Goal: Task Accomplishment & Management: Manage account settings

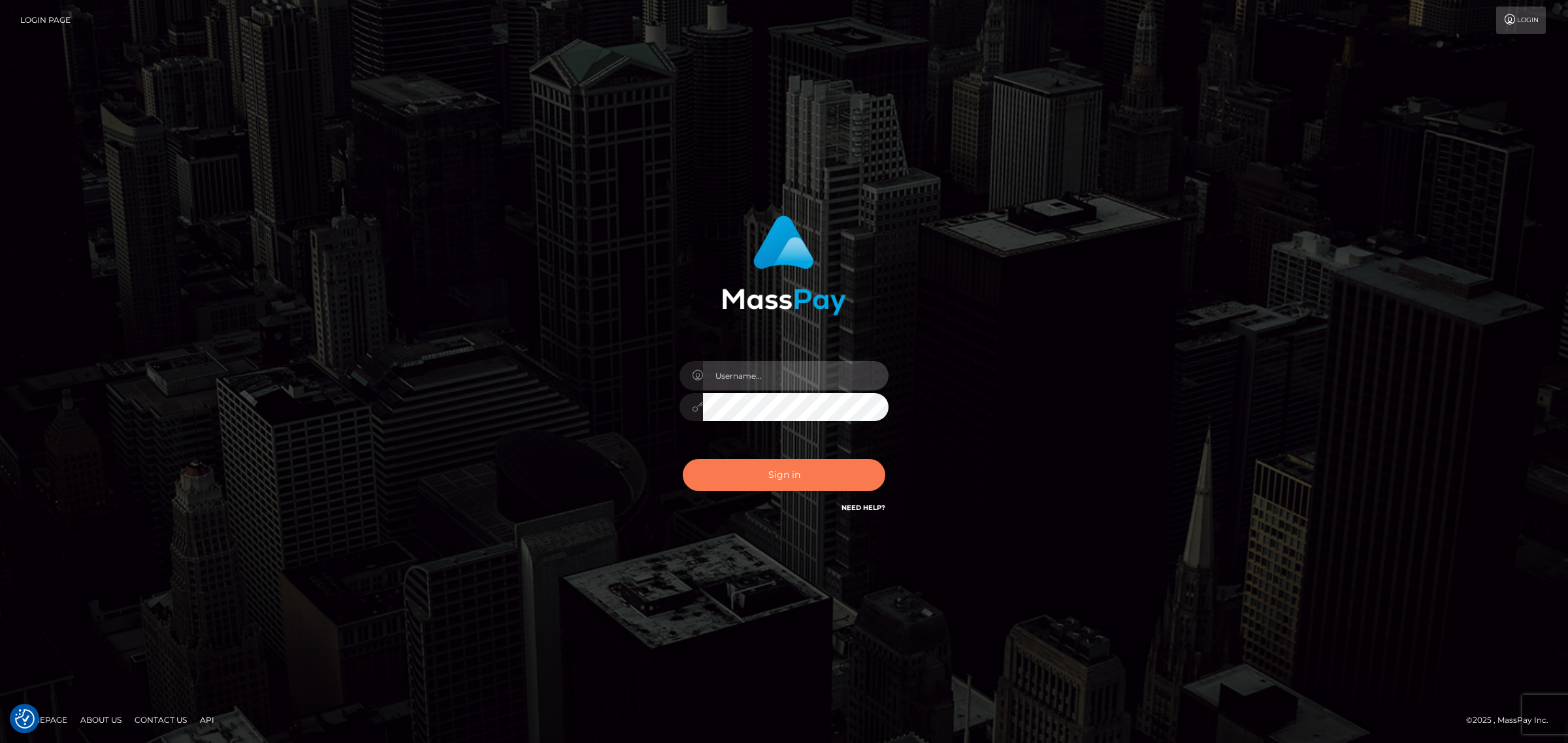
type input "Angelo.Xcite"
click at [799, 474] on button "Sign in" at bounding box center [784, 475] width 203 height 32
type input "Angelo.Xcite"
click at [799, 474] on button "Sign in" at bounding box center [784, 475] width 203 height 32
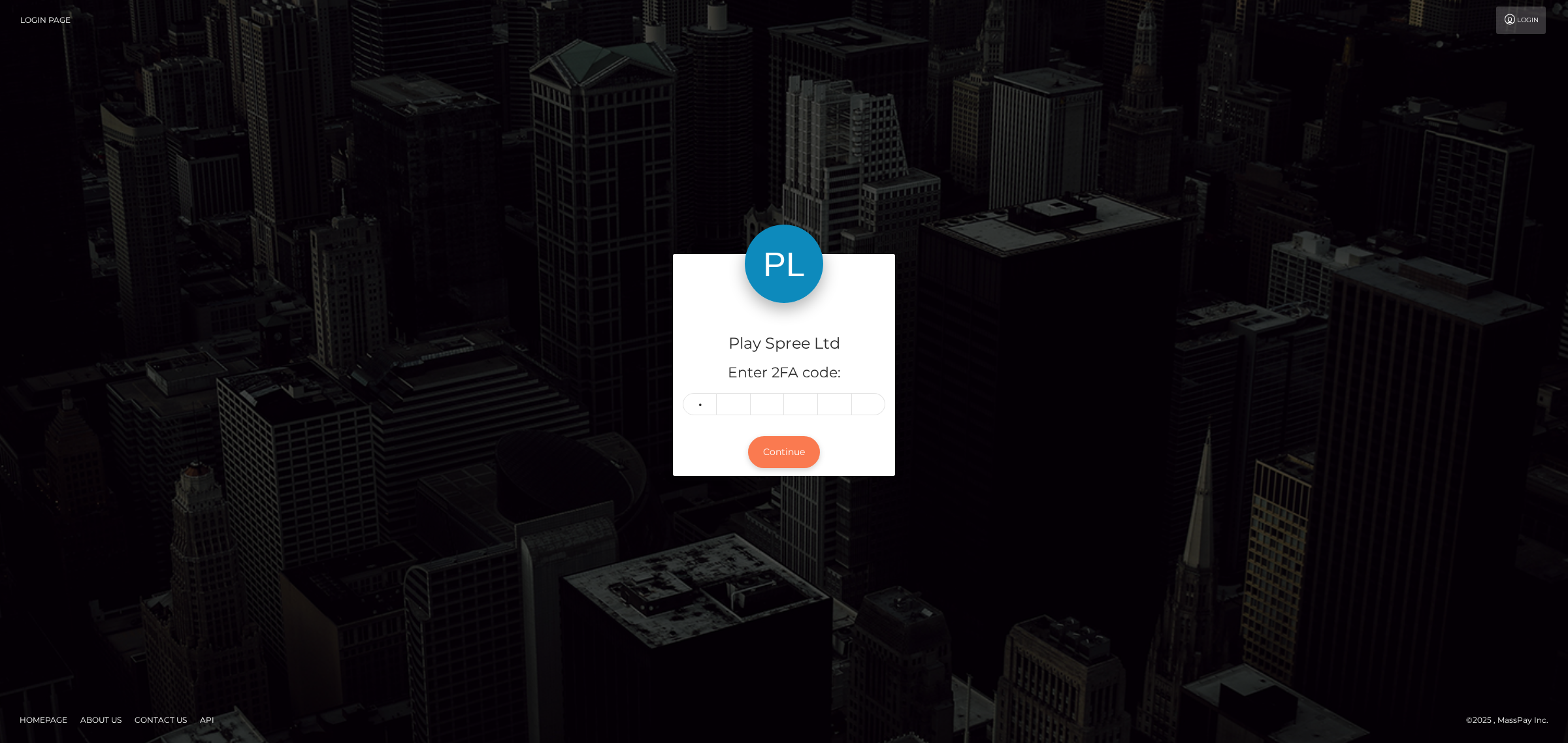
type input "8"
type input "5"
type input "2"
type input "7"
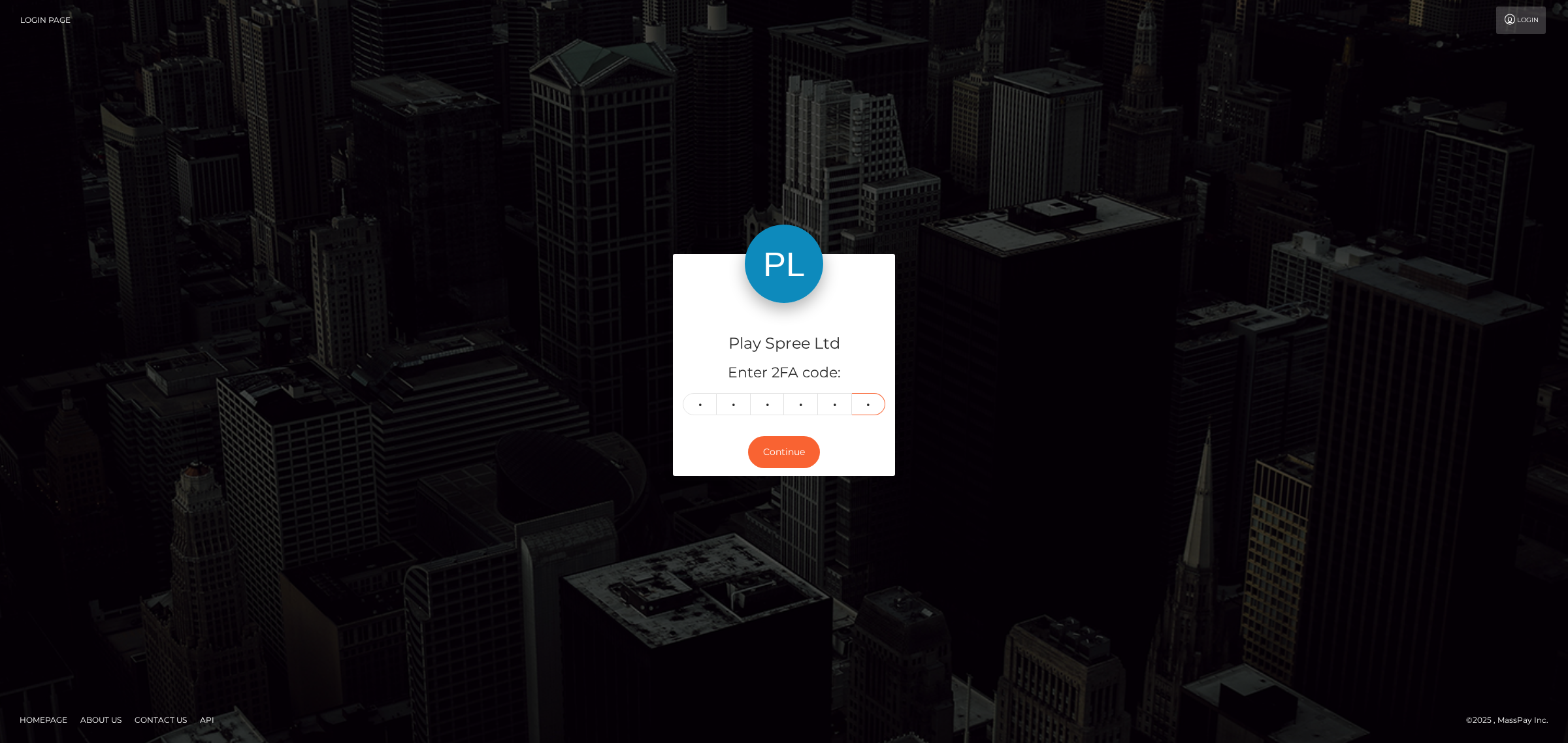
type input "4"
